Goal: Feedback & Contribution: Submit feedback/report problem

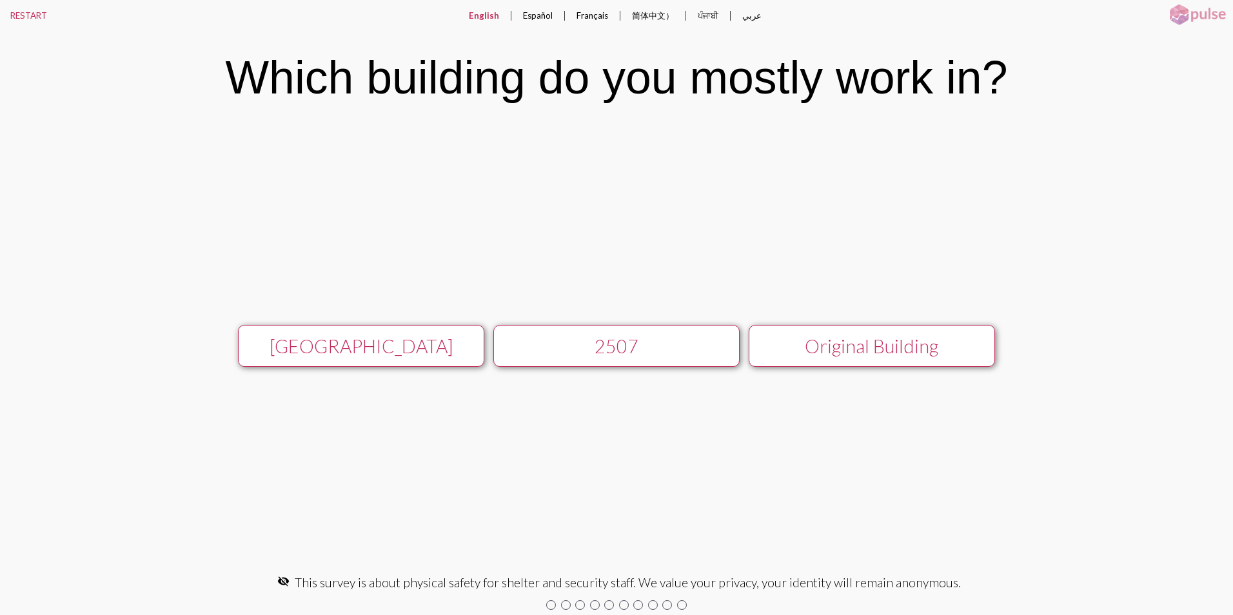
click at [390, 344] on div "[GEOGRAPHIC_DATA]" at bounding box center [361, 346] width 220 height 22
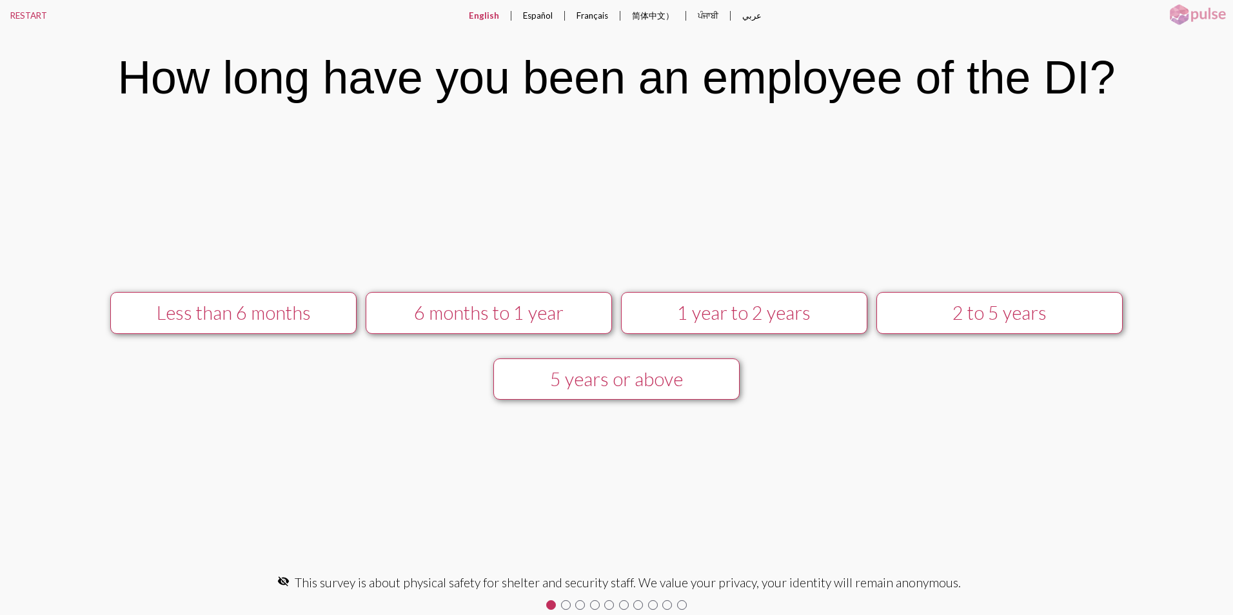
click at [804, 312] on div "1 year to 2 years" at bounding box center [744, 313] width 220 height 22
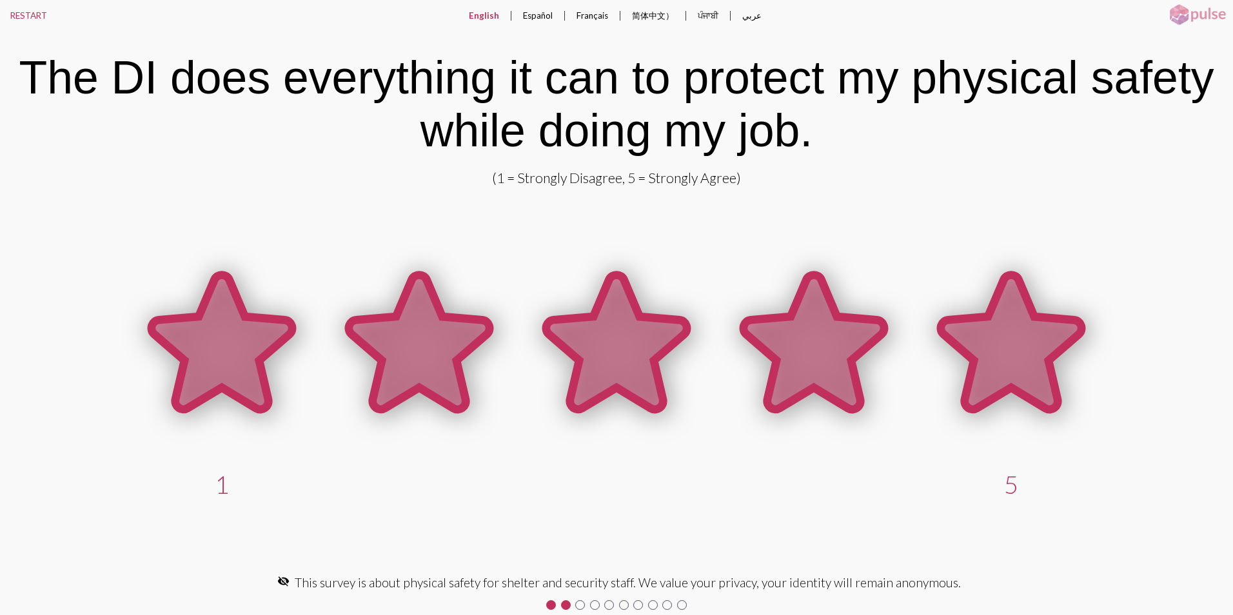
click at [1016, 360] on icon at bounding box center [1011, 342] width 141 height 134
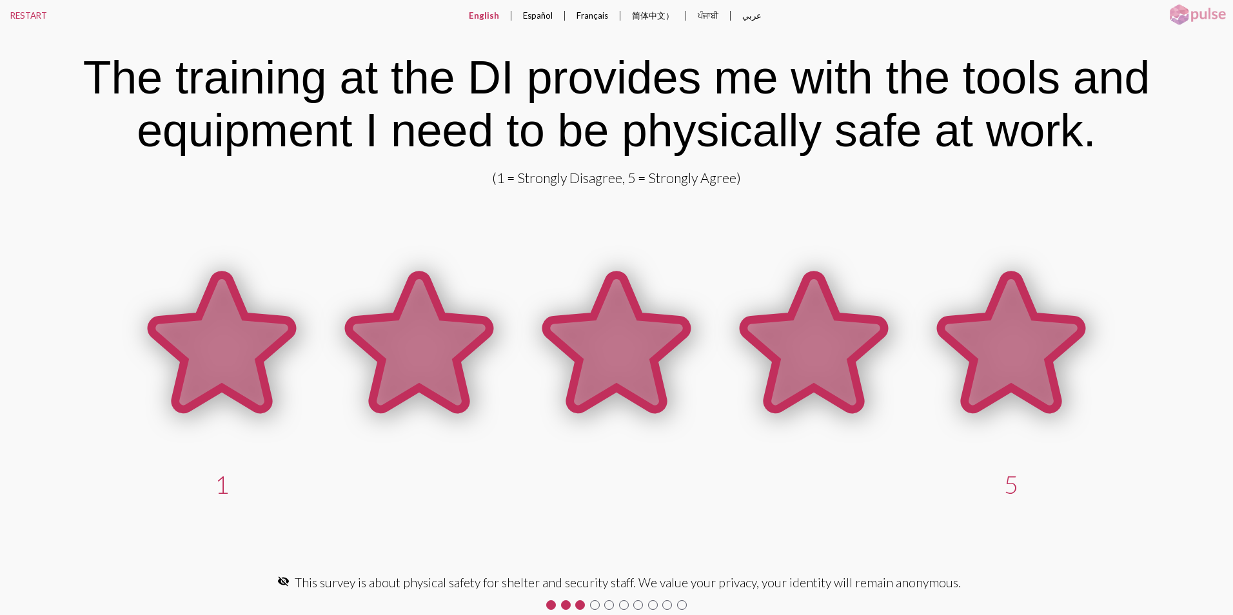
click at [1011, 370] on icon at bounding box center [1011, 342] width 141 height 134
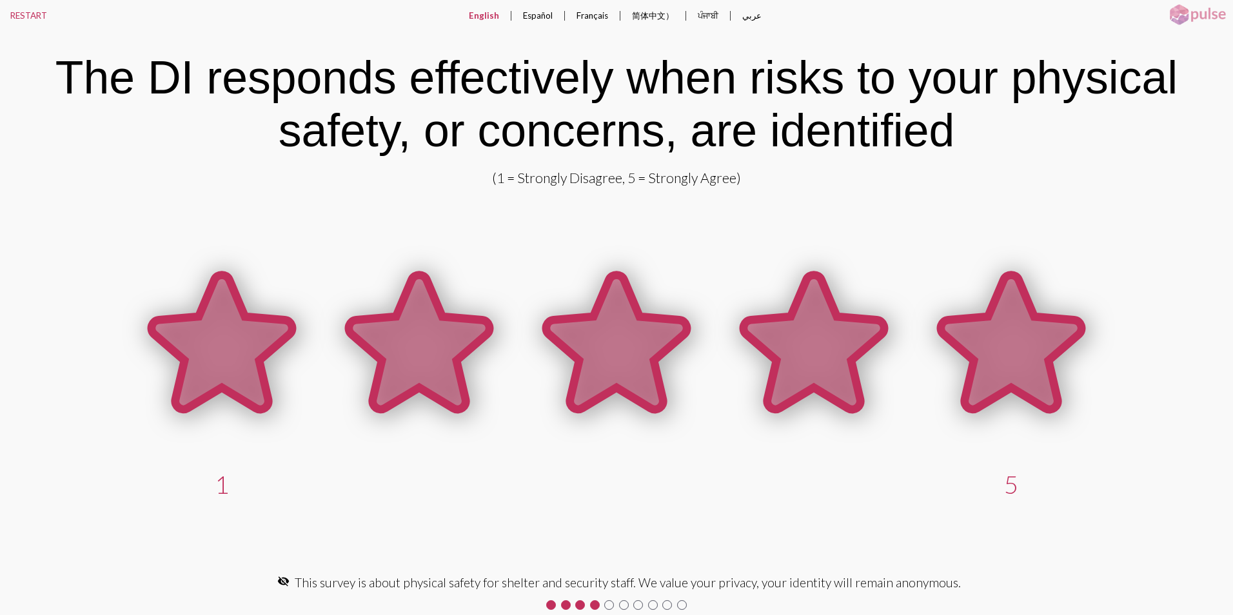
click at [987, 366] on icon at bounding box center [1011, 342] width 141 height 134
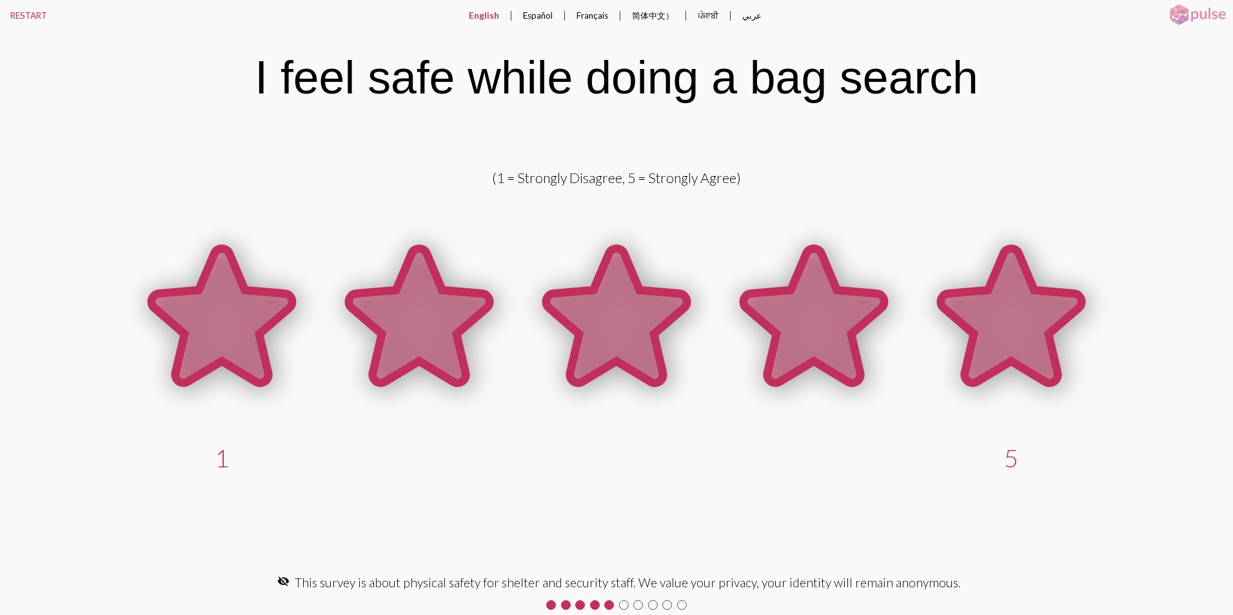
click at [992, 355] on icon at bounding box center [1011, 316] width 141 height 134
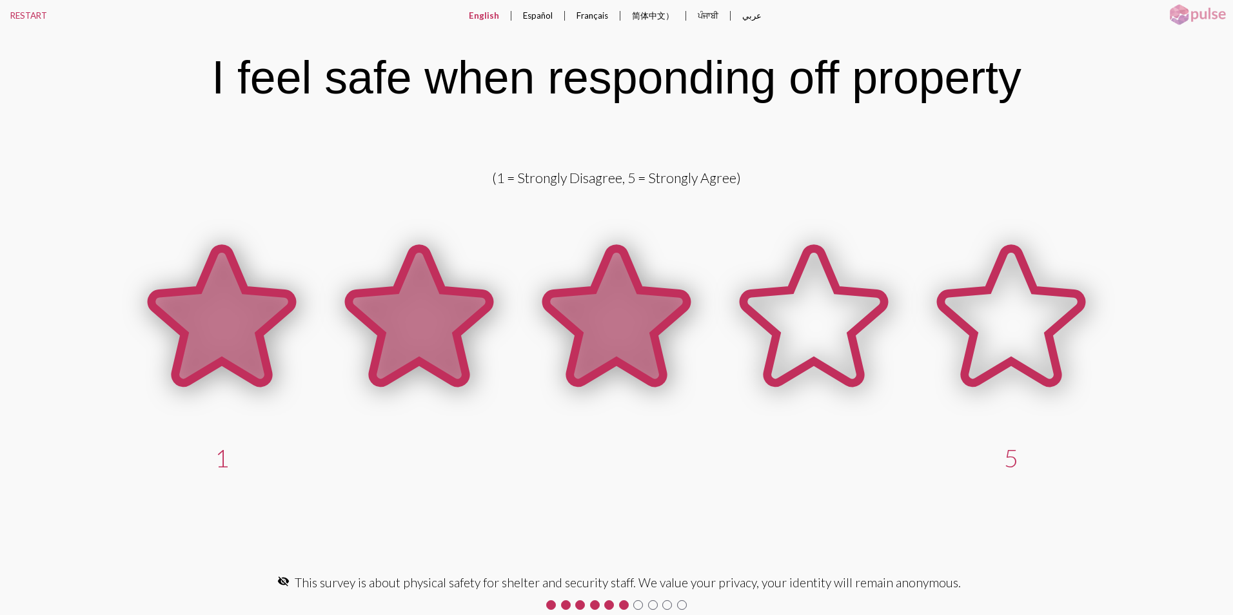
click at [603, 344] on icon at bounding box center [616, 316] width 141 height 134
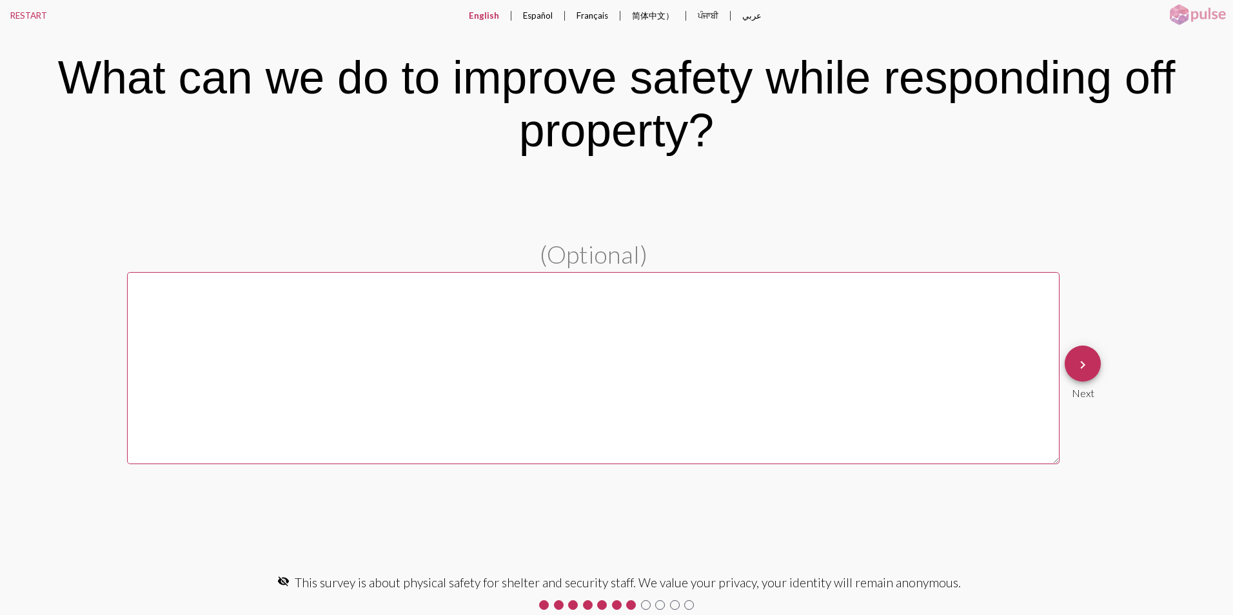
click at [190, 286] on textarea at bounding box center [593, 368] width 933 height 192
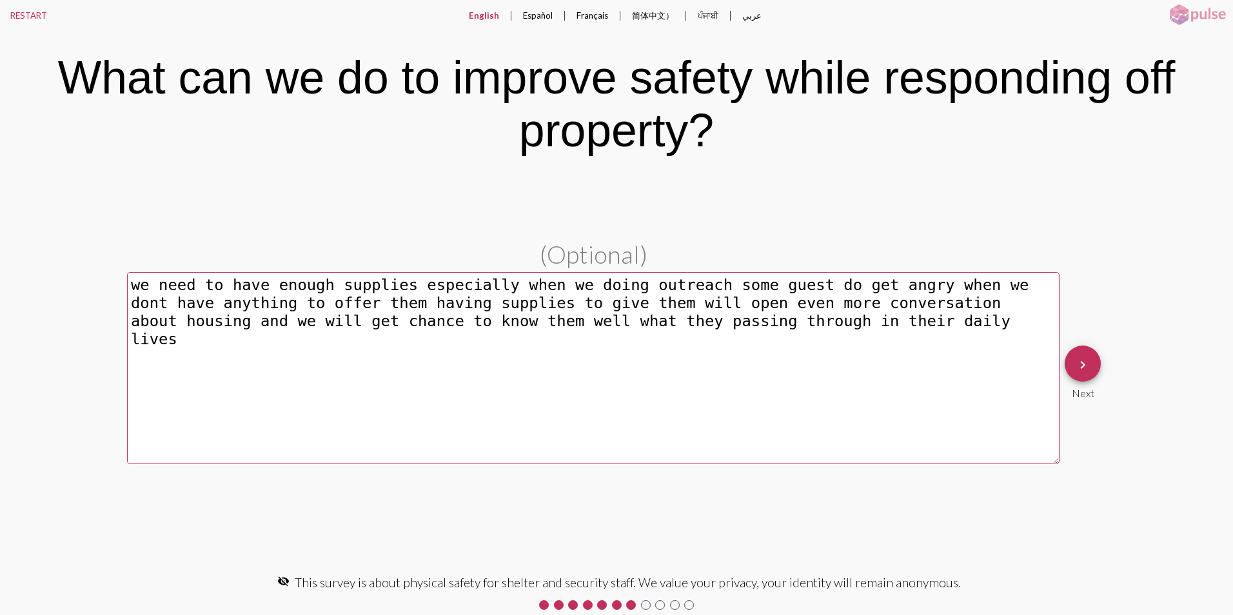
drag, startPoint x: 817, startPoint y: 326, endPoint x: 123, endPoint y: 290, distance: 694.8
click at [123, 290] on pl-text-question "(Optional) we need to have enough supplies especially when we doing outreach so…" at bounding box center [616, 372] width 1233 height 267
type textarea "we need to have enough supplies especially when we doing outreach some guest do…"
drag, startPoint x: 813, startPoint y: 324, endPoint x: 90, endPoint y: 277, distance: 725.1
click at [90, 277] on pl-text-question "(Optional) we need to have enough supplies especially when we doing outreach so…" at bounding box center [616, 372] width 1233 height 267
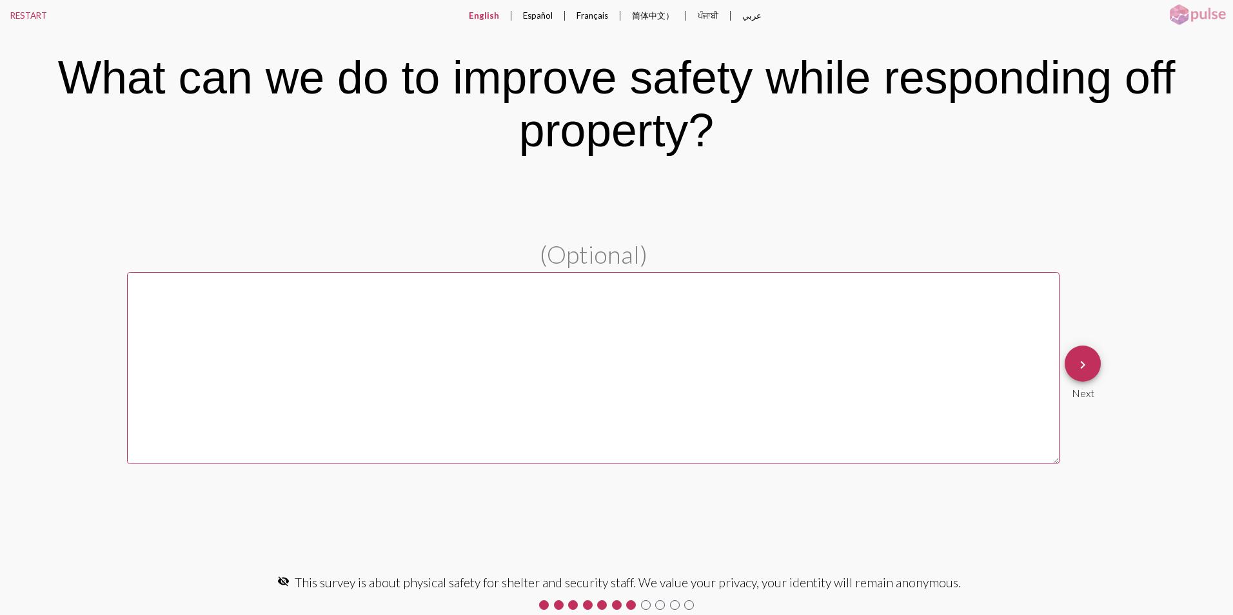
paste textarea ""It's crucial that we have enough supplies during outreach. When we show up emp…"
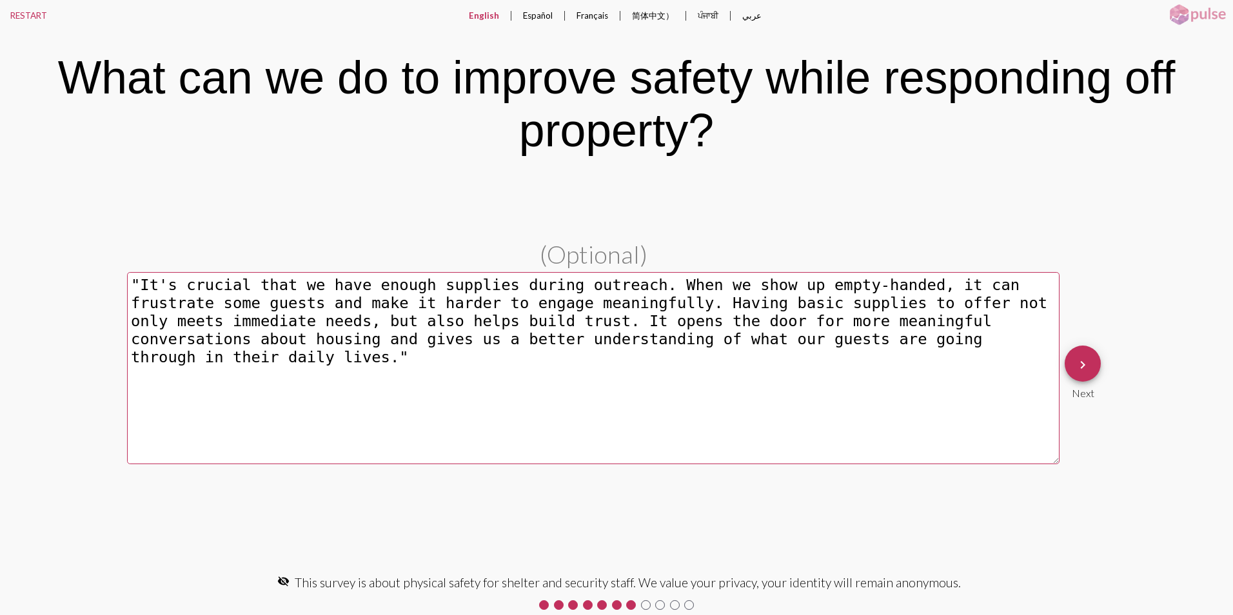
click at [137, 282] on textarea ""It's crucial that we have enough supplies during outreach. When we show up emp…" at bounding box center [593, 368] width 933 height 192
click at [1003, 333] on textarea "It's crucial that we have enough supplies during outreach. When we show up empt…" at bounding box center [593, 368] width 933 height 192
type textarea "It's crucial that we have enough supplies during outreach. When we show up empt…"
drag, startPoint x: 256, startPoint y: 324, endPoint x: 382, endPoint y: 226, distance: 159.1
click at [382, 226] on div "(Optional) It's crucial that we have enough supplies during outreach. When we s…" at bounding box center [616, 372] width 1233 height 395
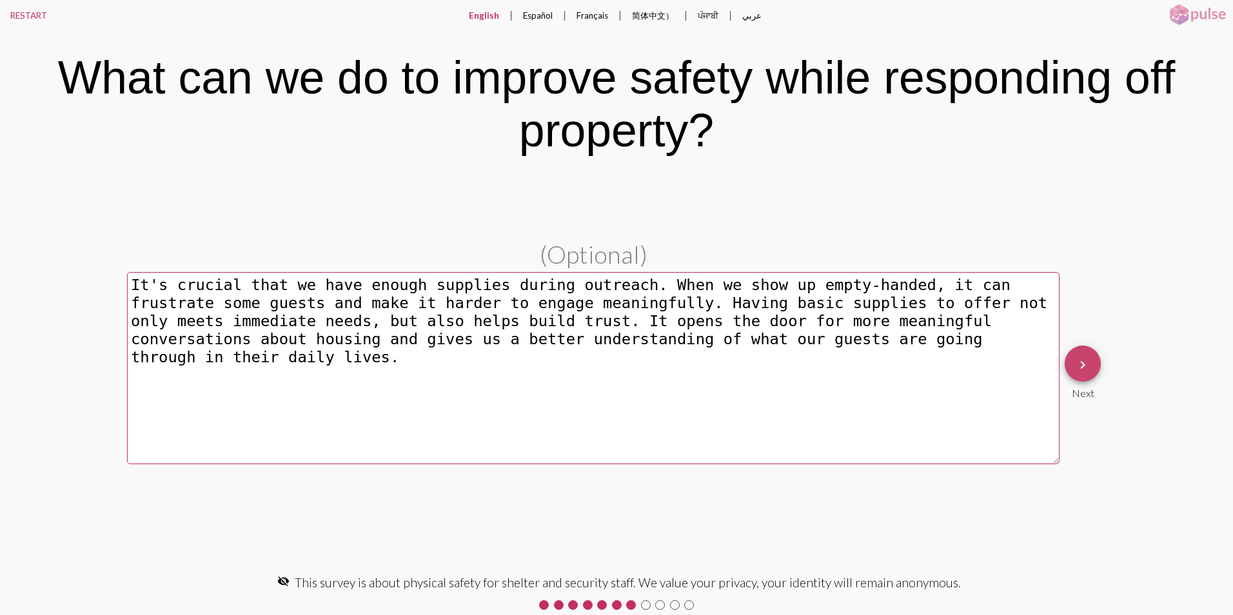
click at [1082, 364] on mat-icon "keyboard_arrow_right" at bounding box center [1082, 364] width 15 height 15
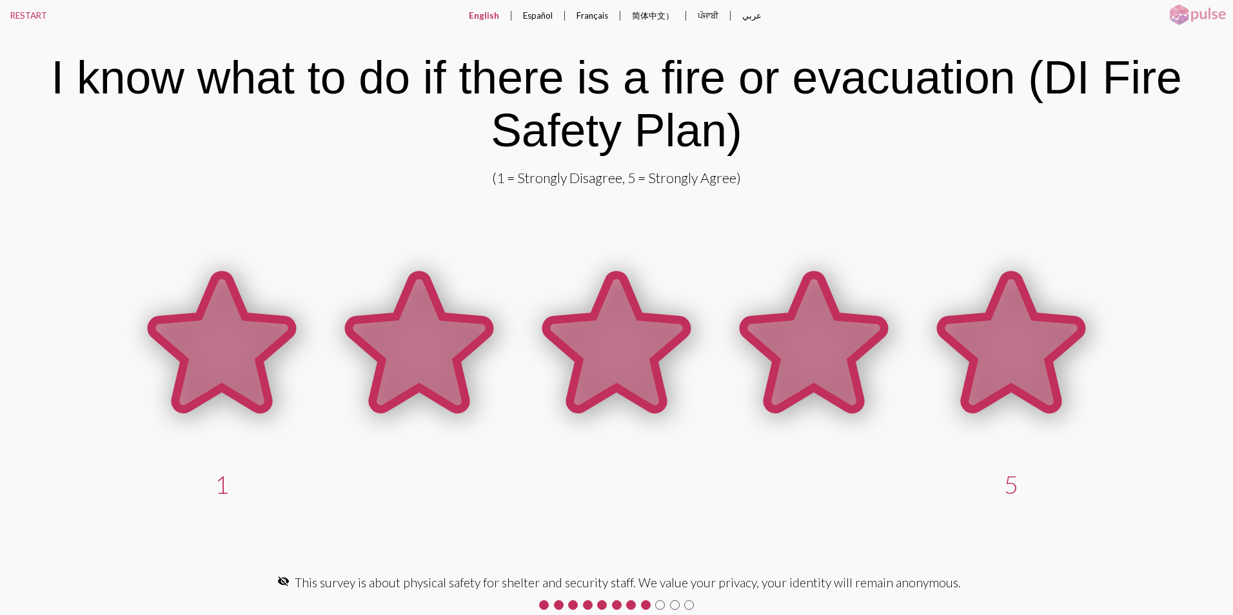
click at [1036, 369] on icon at bounding box center [1011, 342] width 141 height 134
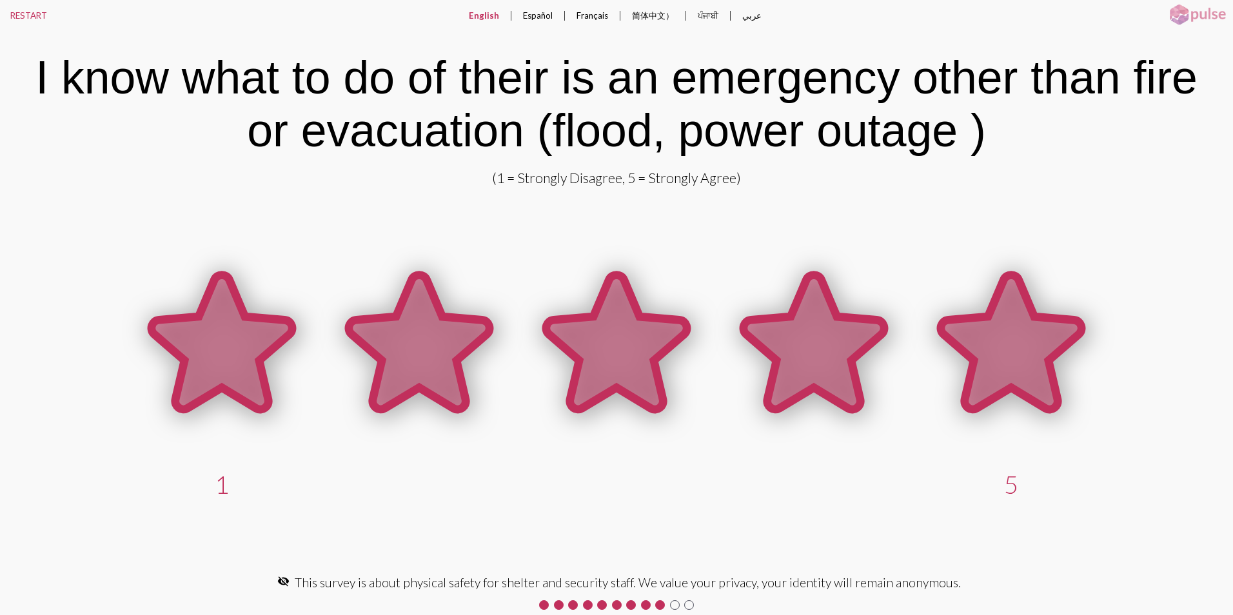
click at [1036, 369] on icon at bounding box center [1011, 342] width 141 height 134
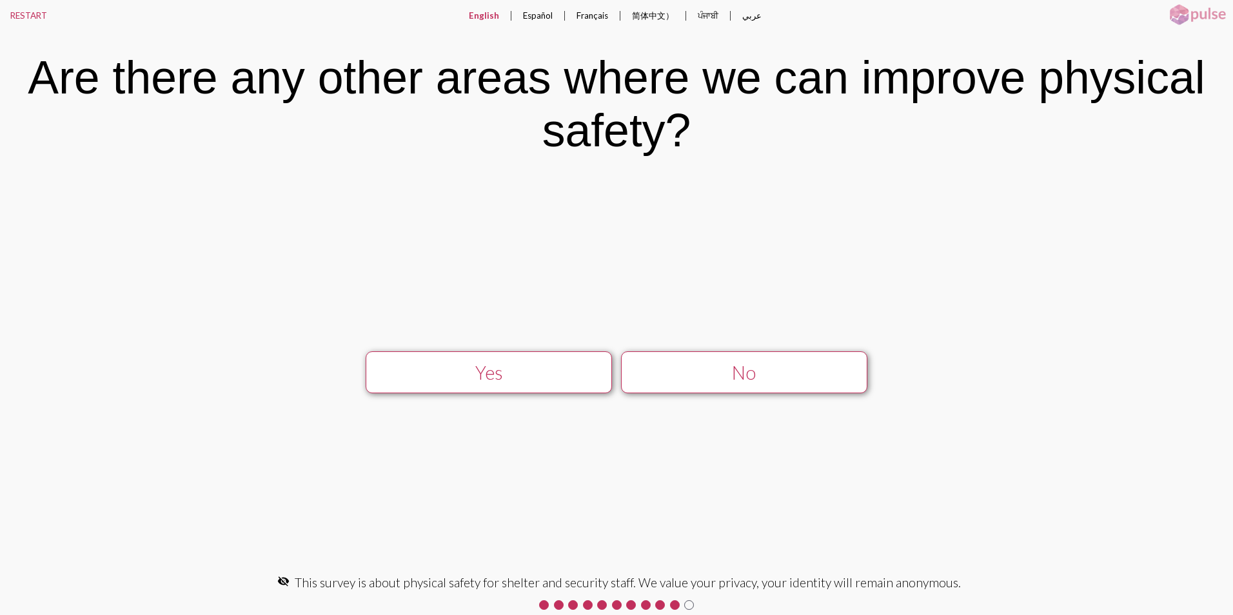
click at [726, 380] on div "No" at bounding box center [744, 373] width 220 height 22
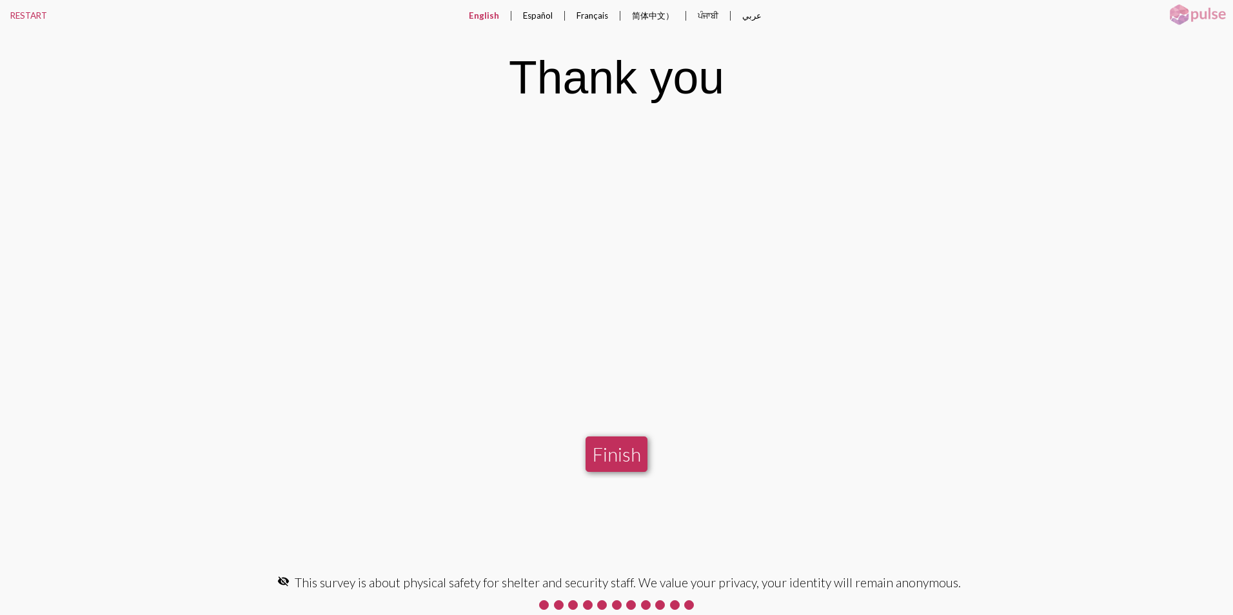
click at [615, 449] on button "Finish" at bounding box center [617, 454] width 62 height 35
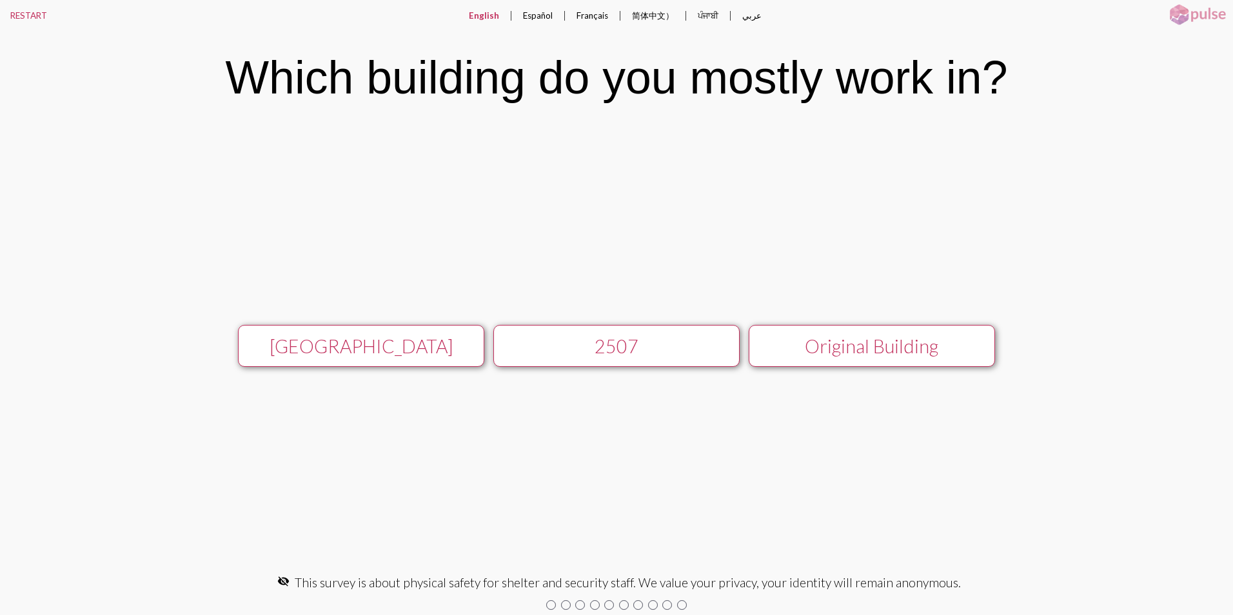
click at [454, 362] on button "[GEOGRAPHIC_DATA]" at bounding box center [361, 346] width 246 height 42
